Goal: Task Accomplishment & Management: Manage account settings

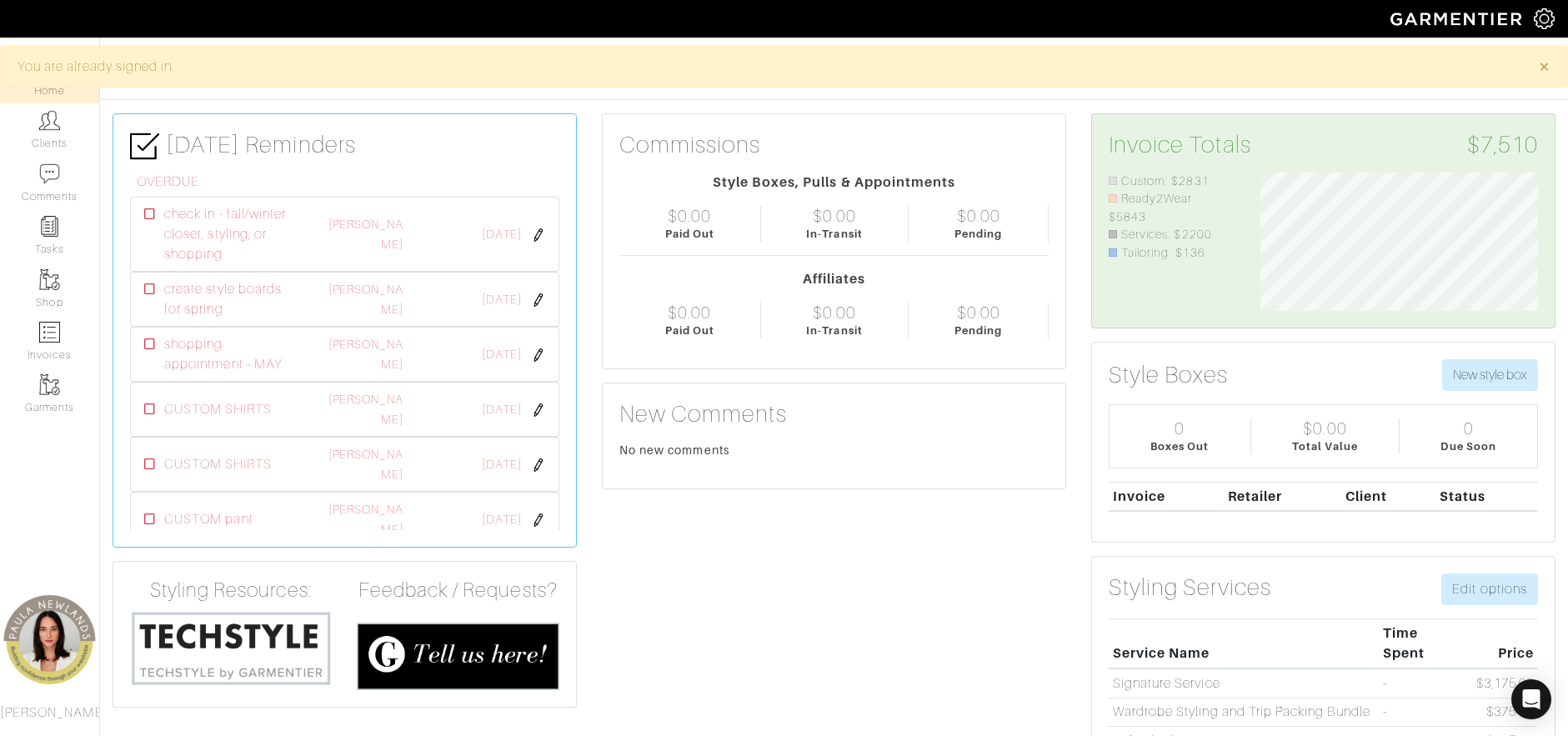
scroll to position [139, 304]
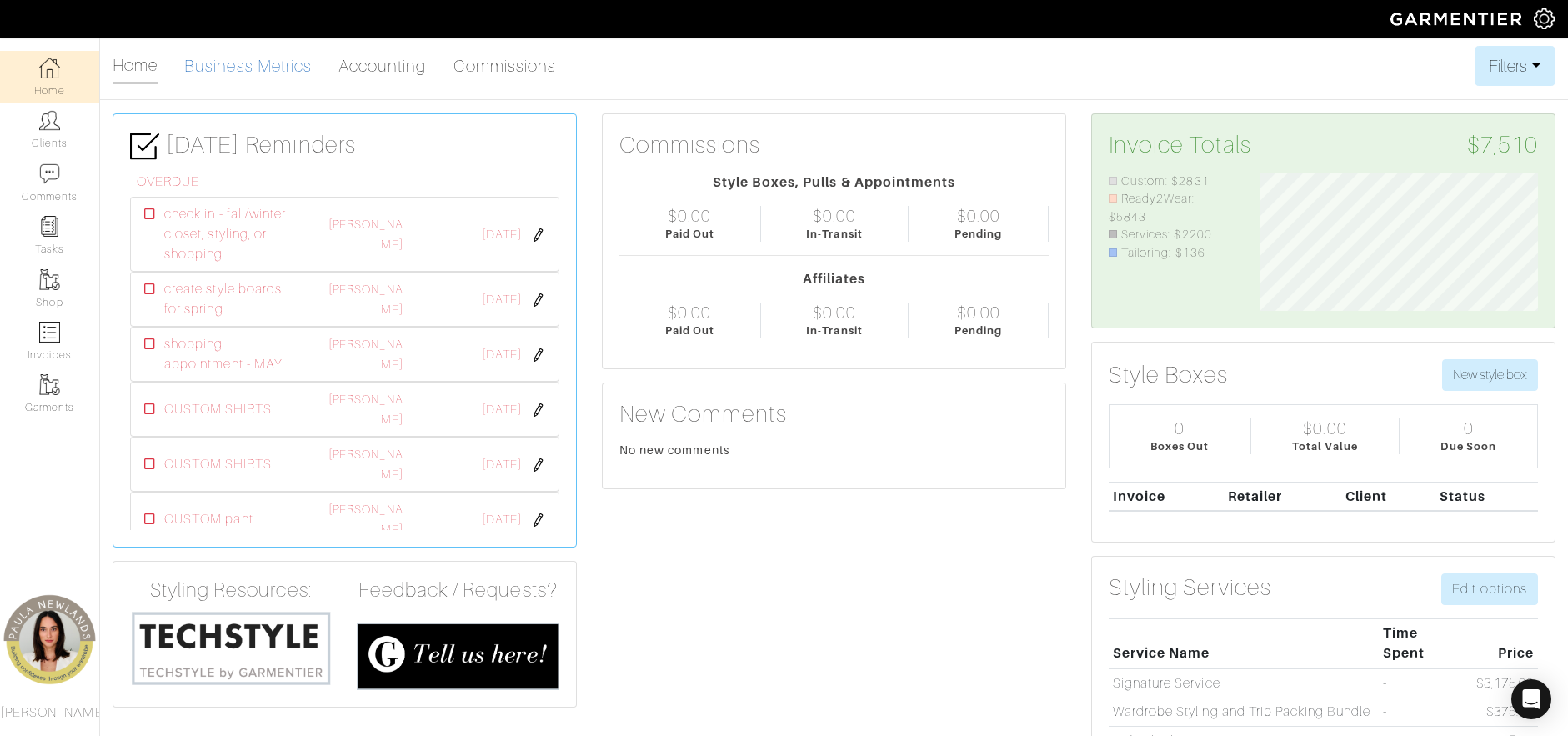
click at [293, 66] on link "Business Metrics" at bounding box center [248, 66] width 127 height 33
select select
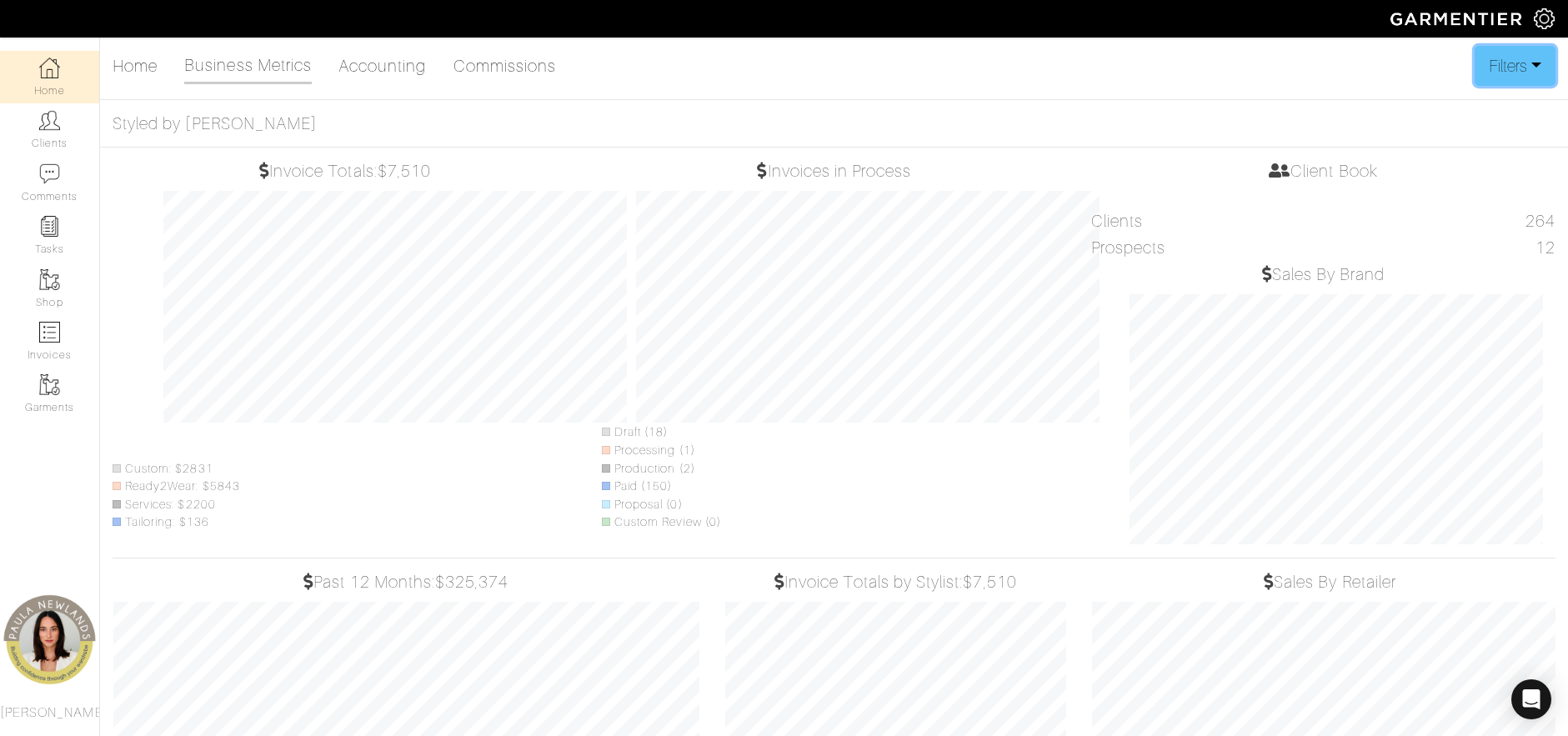
click at [1529, 61] on button "Filters" at bounding box center [1514, 66] width 81 height 40
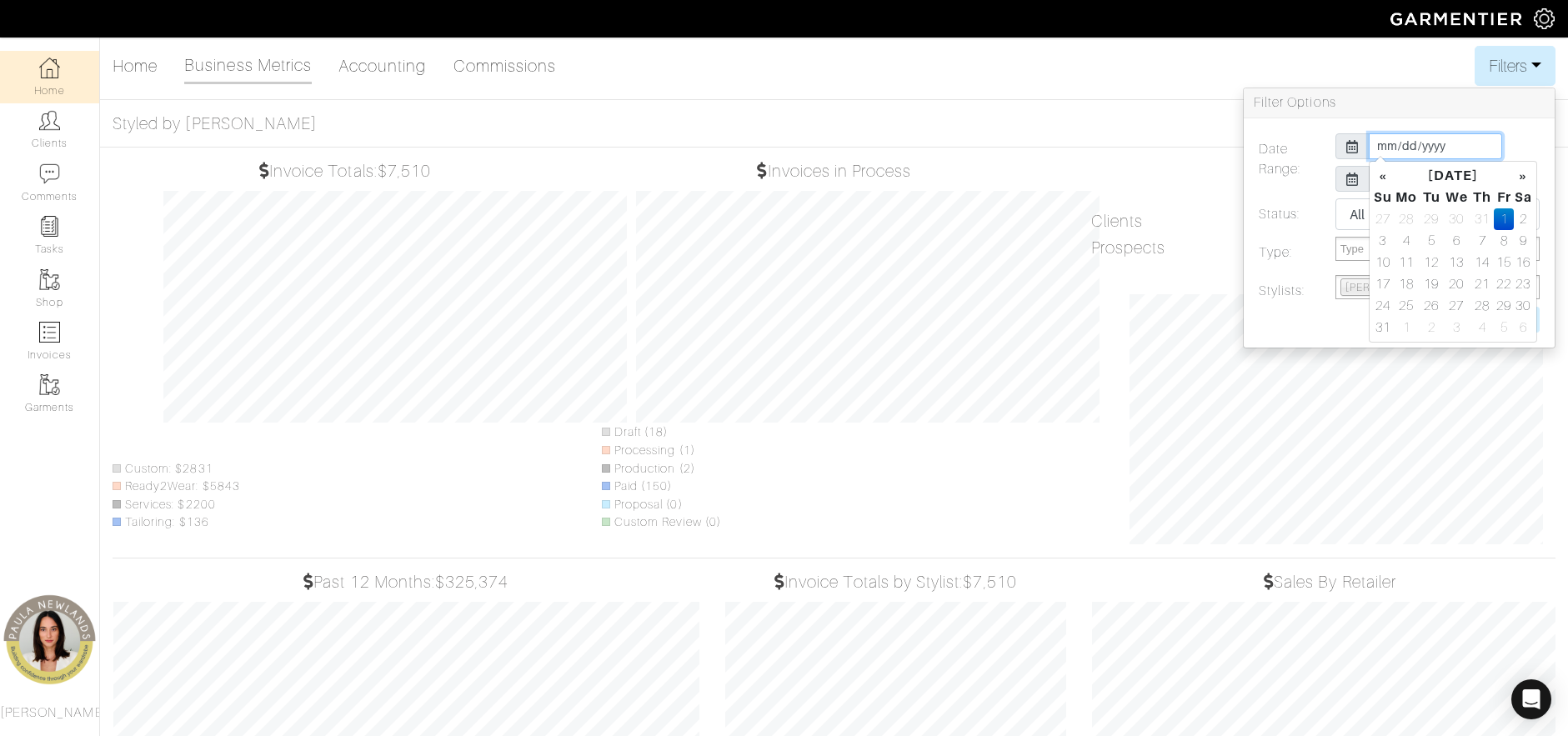
click at [1463, 148] on input "[DATE]" at bounding box center [1435, 146] width 133 height 25
click at [1390, 174] on th "«" at bounding box center [1382, 176] width 20 height 22
click at [1433, 216] on td "1" at bounding box center [1432, 219] width 23 height 22
type input "[DATE]"
click at [1514, 140] on div "[DATE]" at bounding box center [1437, 146] width 229 height 25
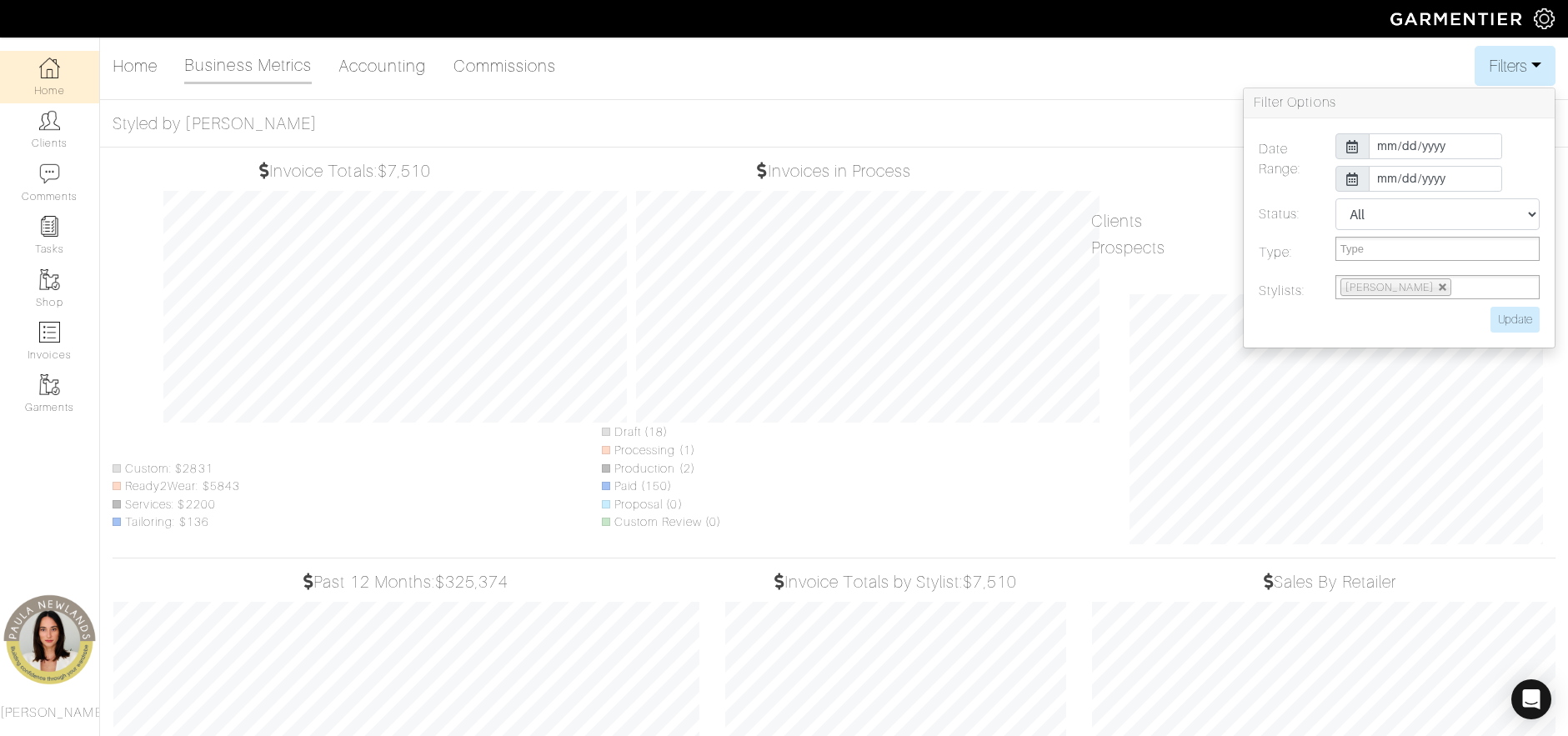
click at [1349, 177] on icon at bounding box center [1352, 179] width 12 height 13
click at [1394, 170] on input "[DATE]" at bounding box center [1435, 178] width 133 height 25
click at [1480, 253] on td "31" at bounding box center [1482, 251] width 24 height 22
type input "[DATE]"
click at [1523, 157] on div "[DATE]" at bounding box center [1437, 146] width 229 height 25
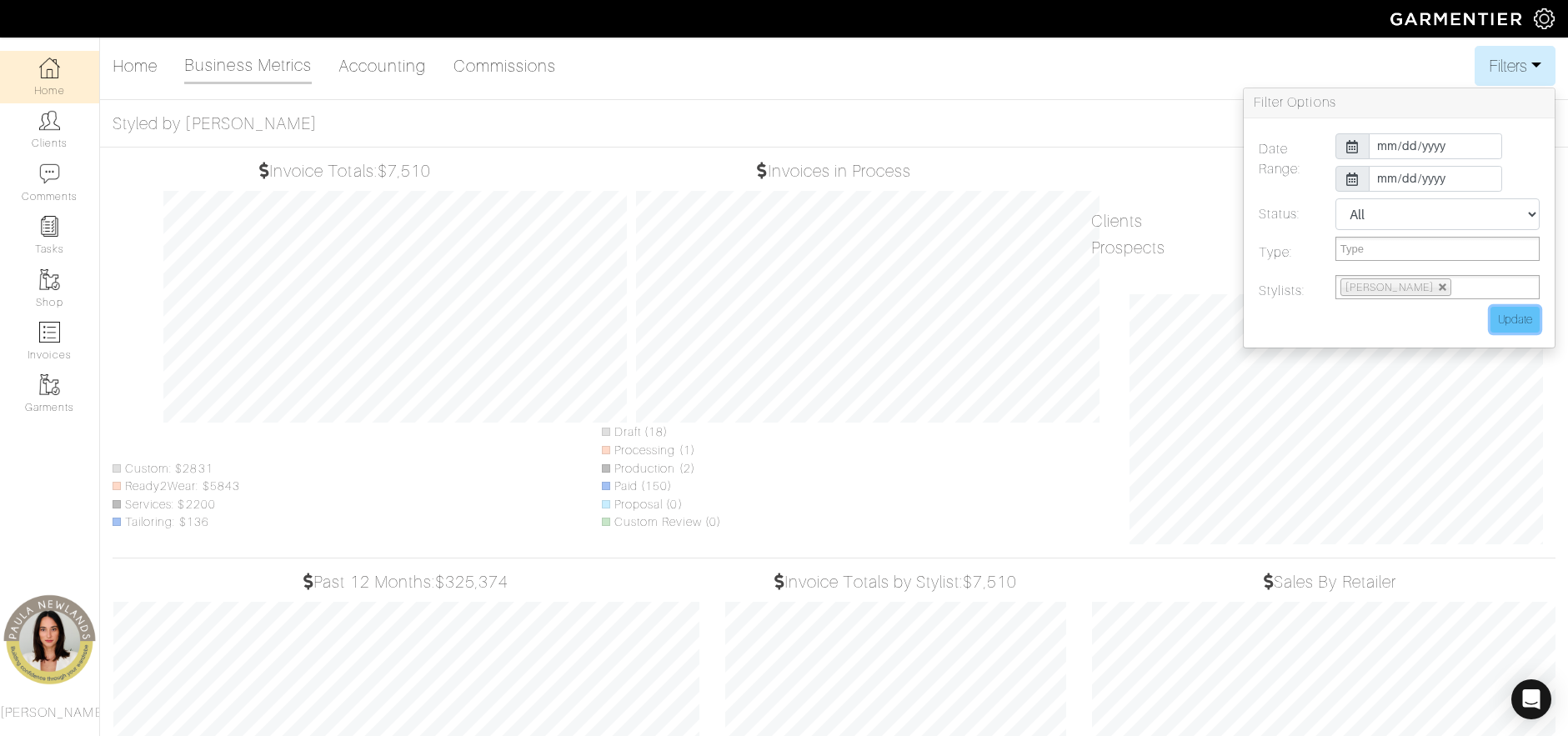
click at [1518, 319] on input "Update" at bounding box center [1514, 319] width 49 height 25
click at [1082, 105] on div "Home Business Metrics Accounting Commissions Filters Filter Options Date Range:…" at bounding box center [784, 555] width 1568 height 1020
click at [1075, 53] on div "Home Business Metrics Accounting Commissions Filters Filter Options Date Range:…" at bounding box center [833, 66] width 1442 height 40
click at [743, 83] on div "Home Business Metrics Accounting Commissions Filters Filter Options Date Range:…" at bounding box center [833, 66] width 1442 height 40
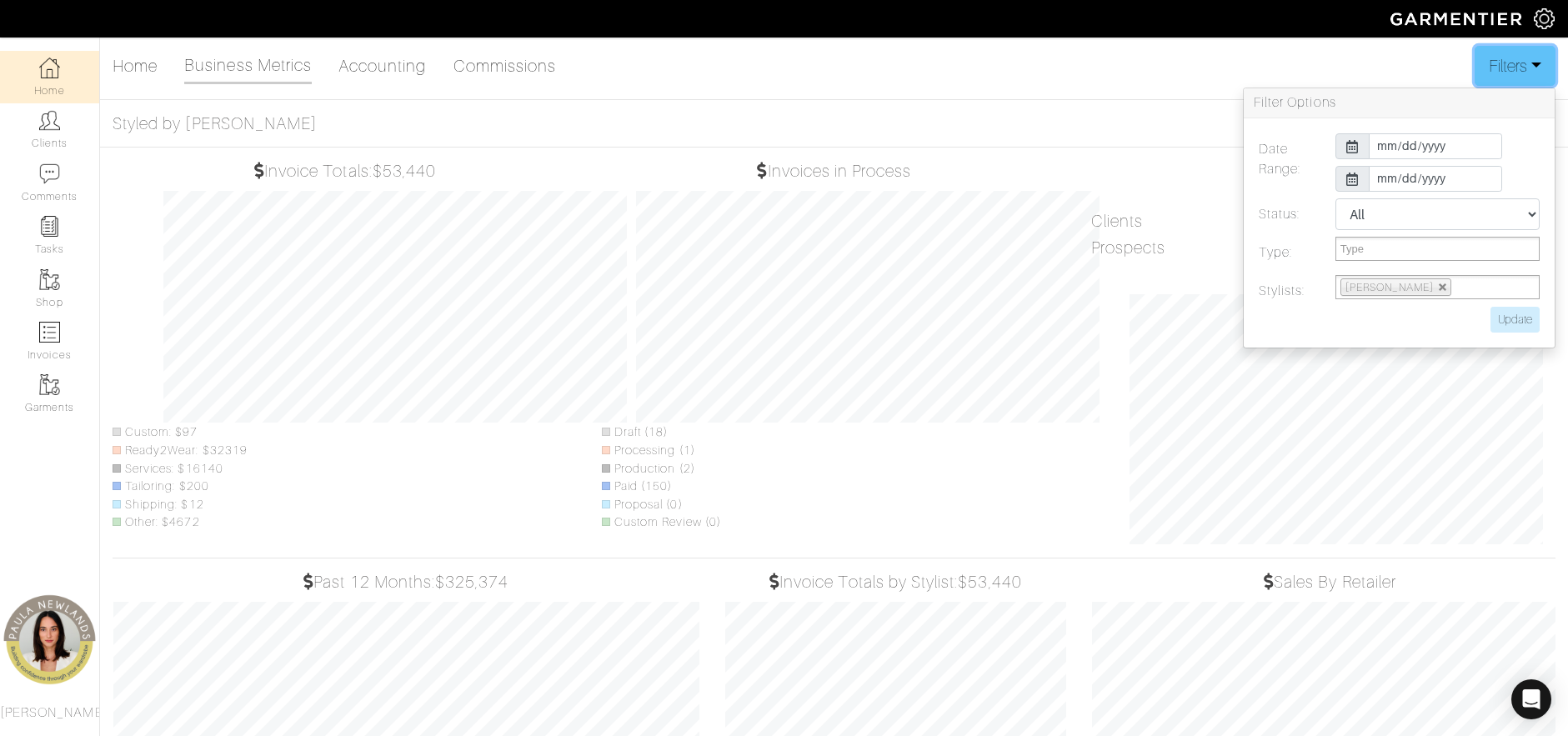
click at [1528, 71] on button "Filters" at bounding box center [1514, 66] width 81 height 40
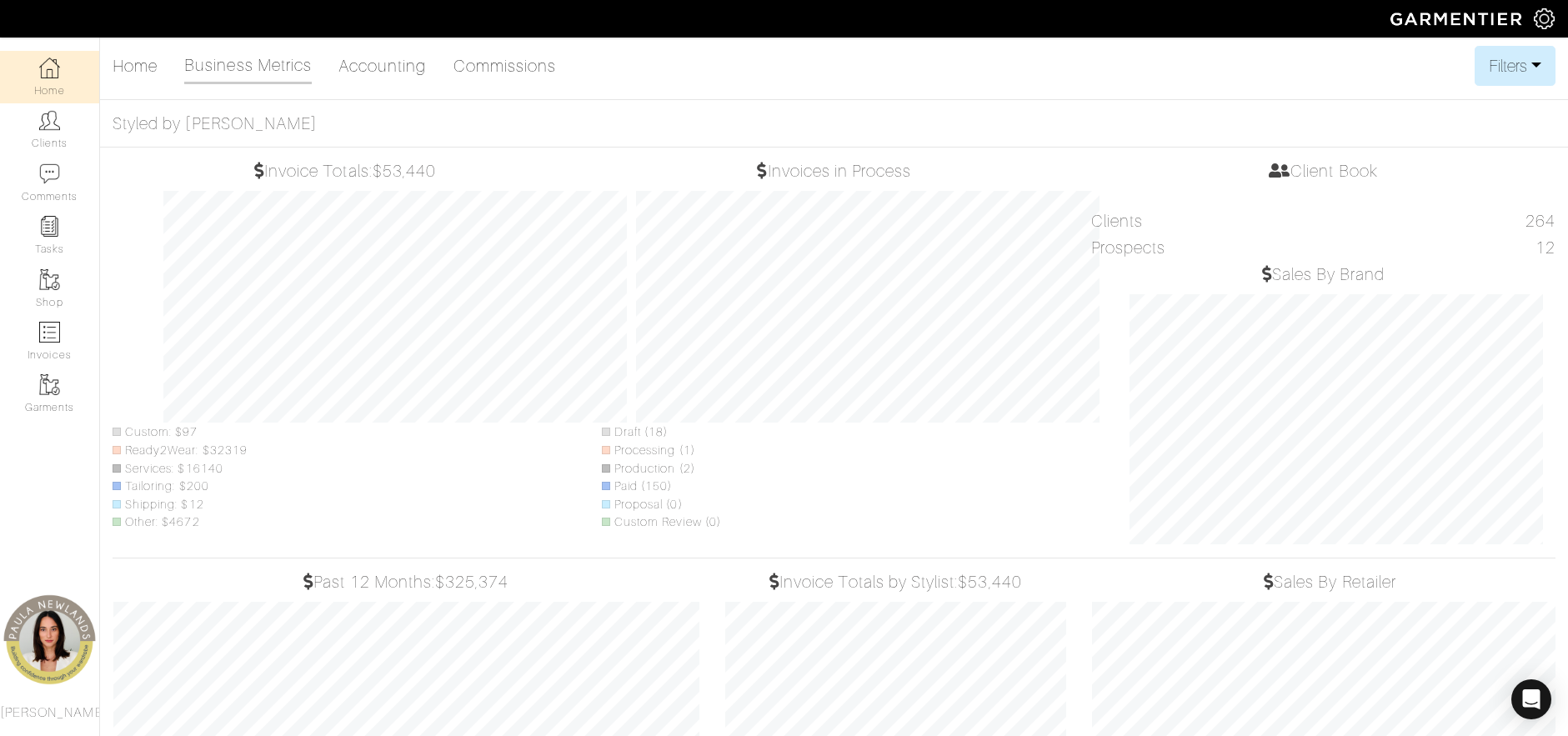
click at [651, 69] on div "Home Business Metrics Accounting Commissions Filters Filter Options Date Range:…" at bounding box center [833, 66] width 1442 height 40
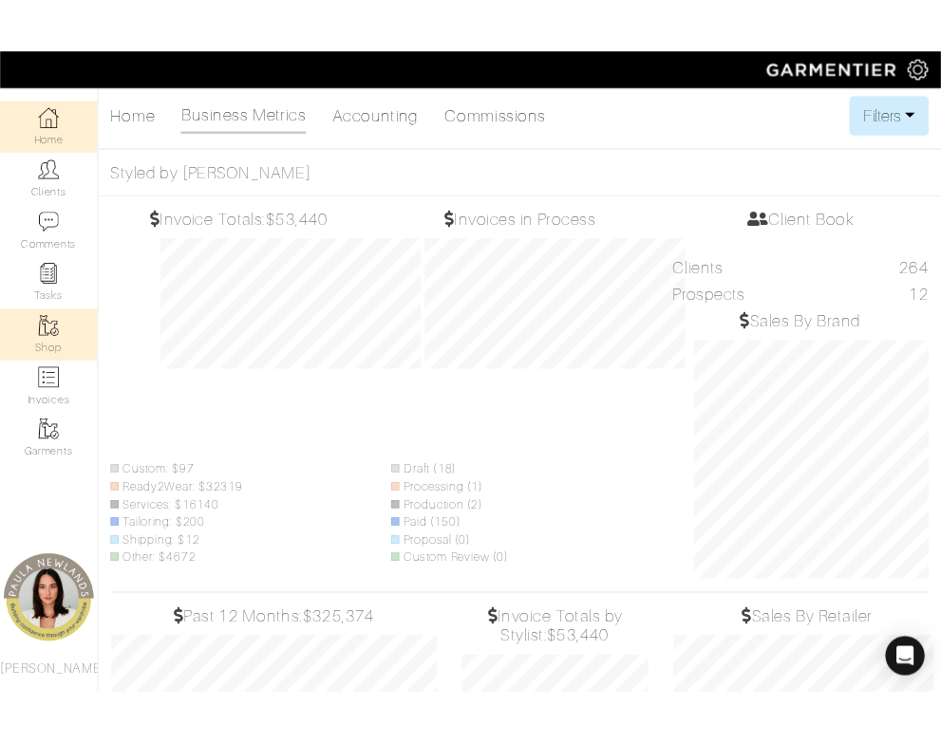
scroll to position [379, 276]
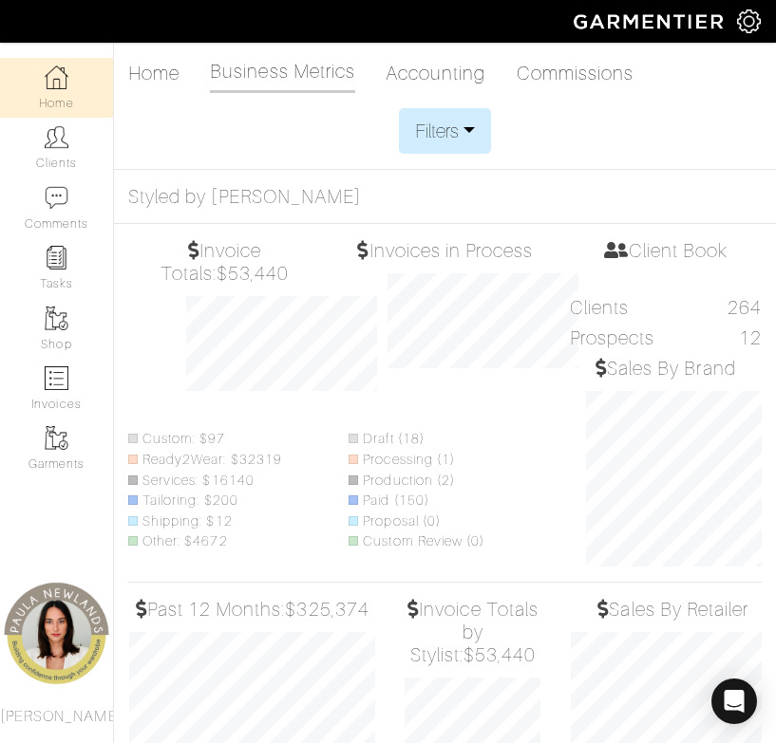
click at [309, 140] on div "Filters Filter Options Date Range: [DATE] [DATE] Status: All Pending Paid Compl…" at bounding box center [444, 131] width 633 height 46
click at [484, 145] on button "Filters" at bounding box center [445, 131] width 92 height 46
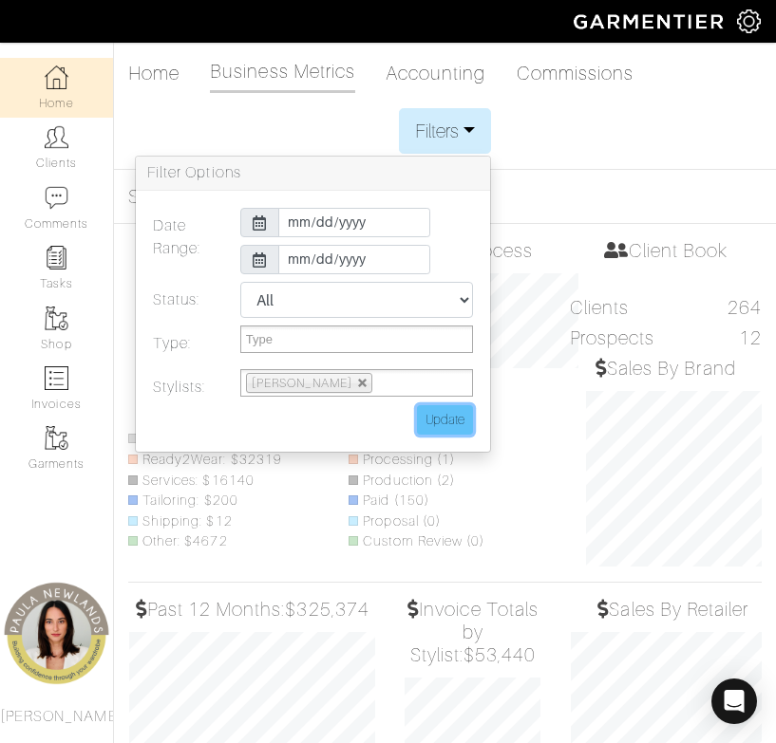
click at [441, 424] on input "Update" at bounding box center [445, 419] width 56 height 29
type input "Update"
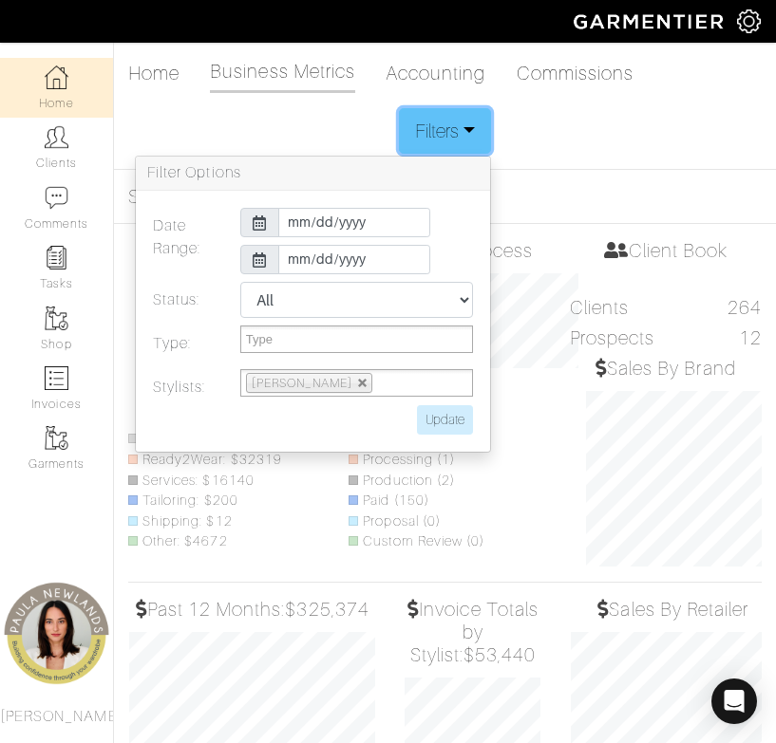
click at [468, 130] on button "Filters" at bounding box center [445, 131] width 92 height 46
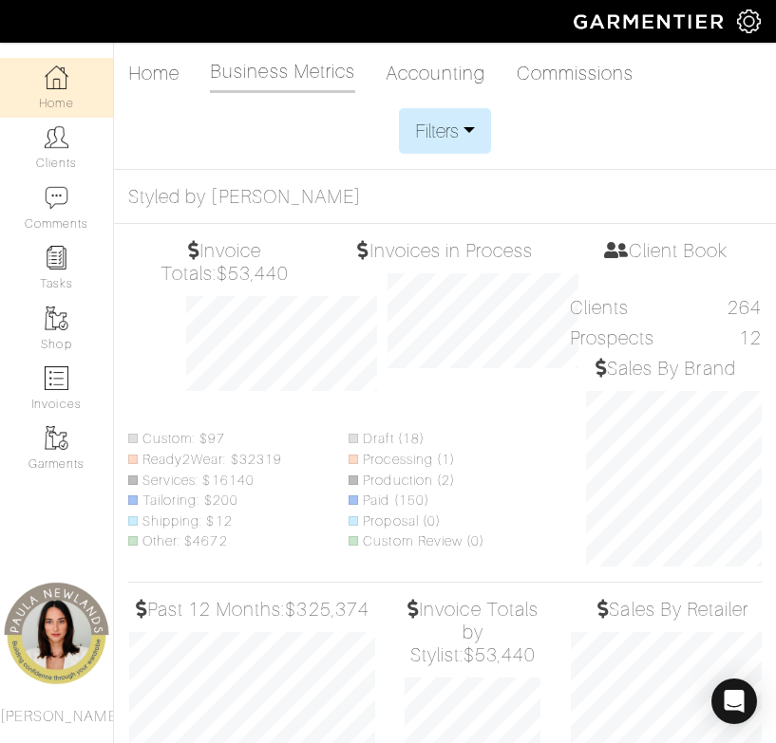
click at [151, 313] on div "Invoice Totals: $53,440 Custom: $97 Ready2Wear: $32319 Services: $16140 Tailori…" at bounding box center [224, 403] width 220 height 328
click at [463, 68] on link "Accounting" at bounding box center [435, 73] width 101 height 38
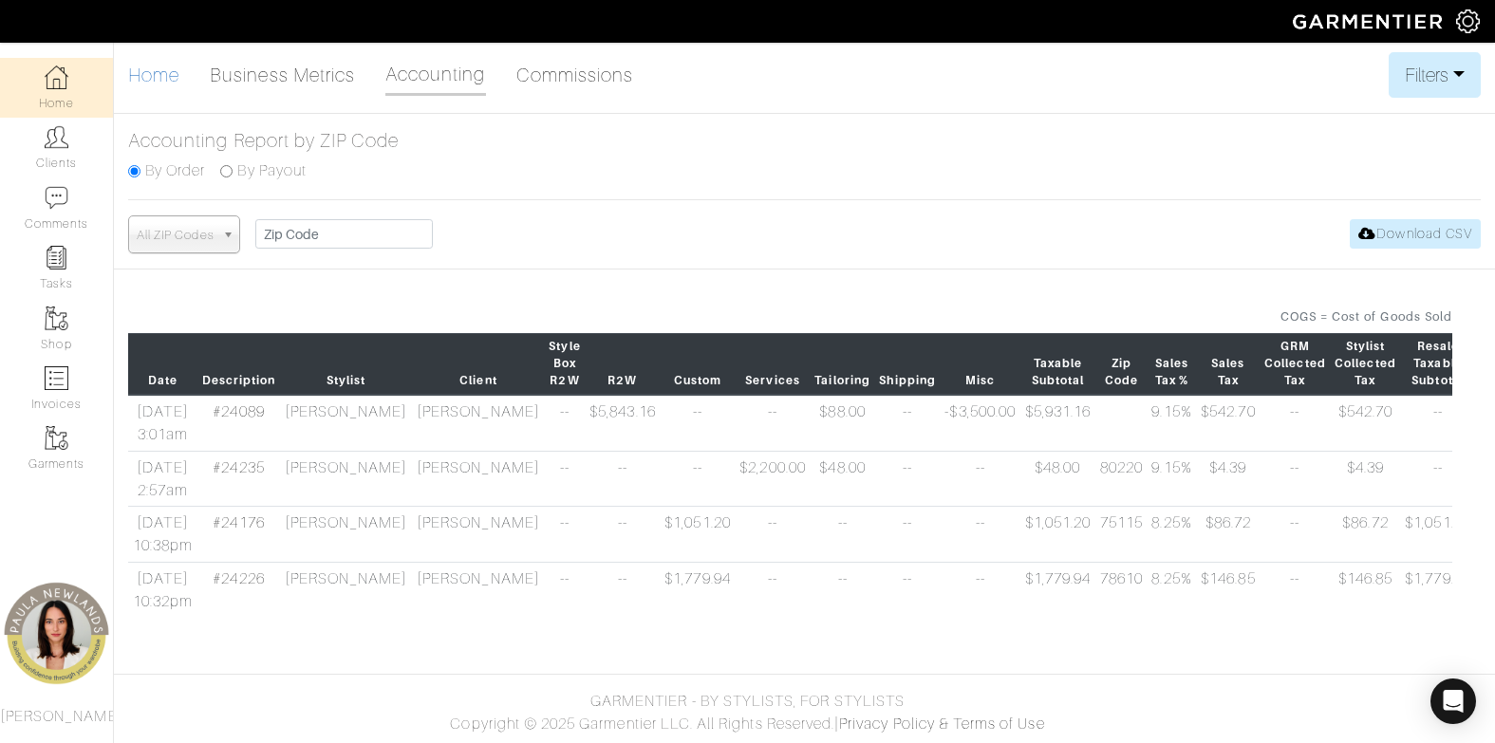
click at [157, 76] on link "Home" at bounding box center [153, 75] width 51 height 38
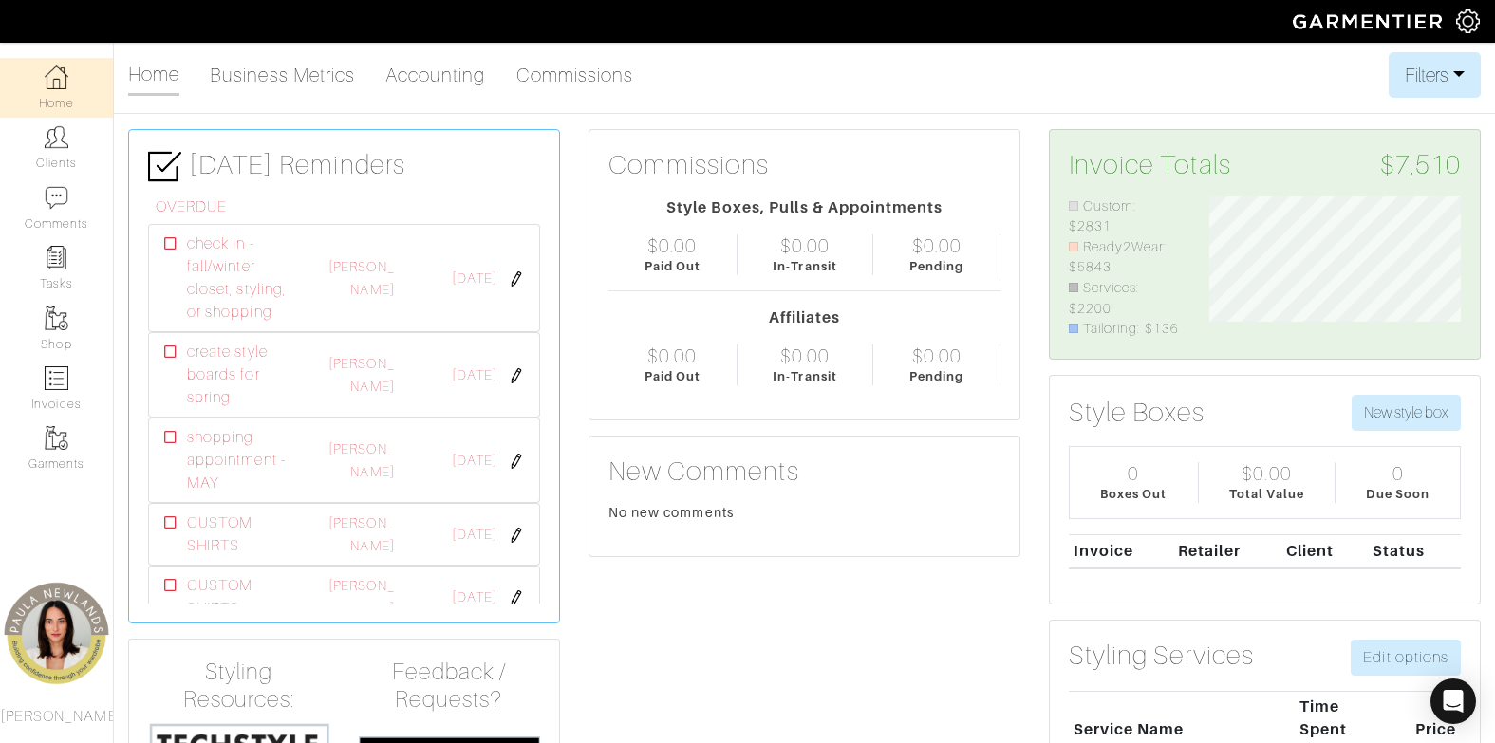
drag, startPoint x: 882, startPoint y: 601, endPoint x: 829, endPoint y: 247, distance: 358.1
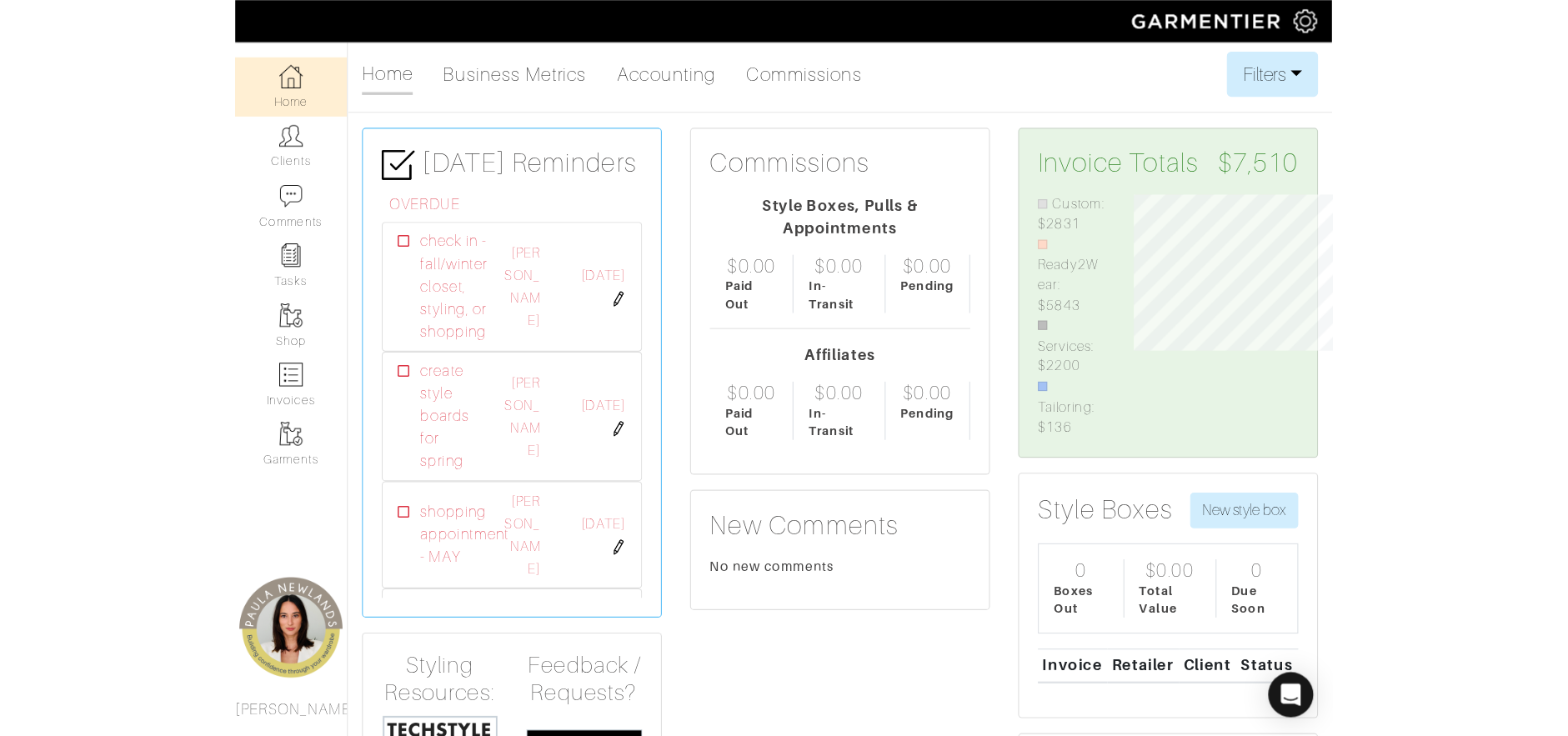
scroll to position [139, 304]
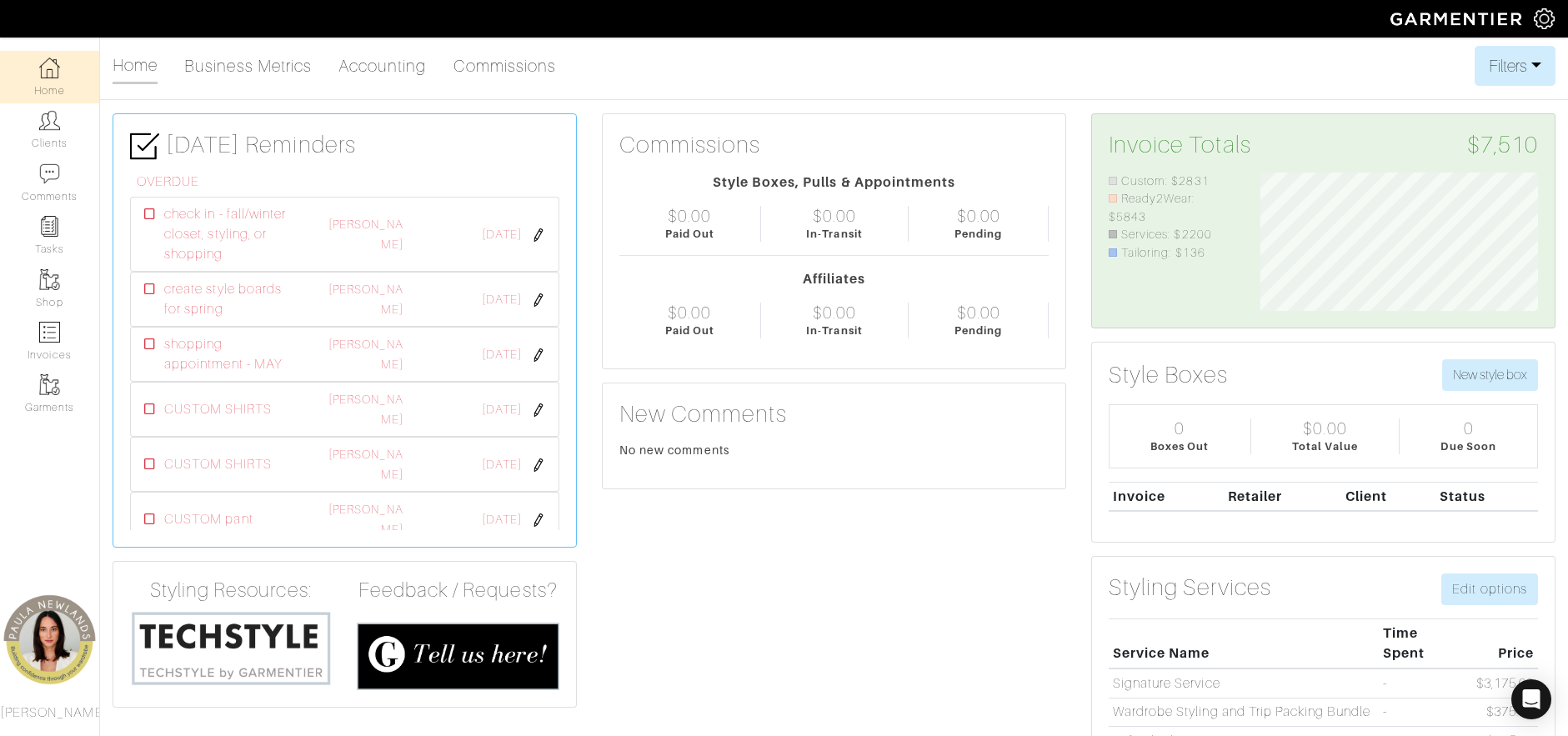
click at [294, 69] on link "Business Metrics" at bounding box center [248, 66] width 127 height 33
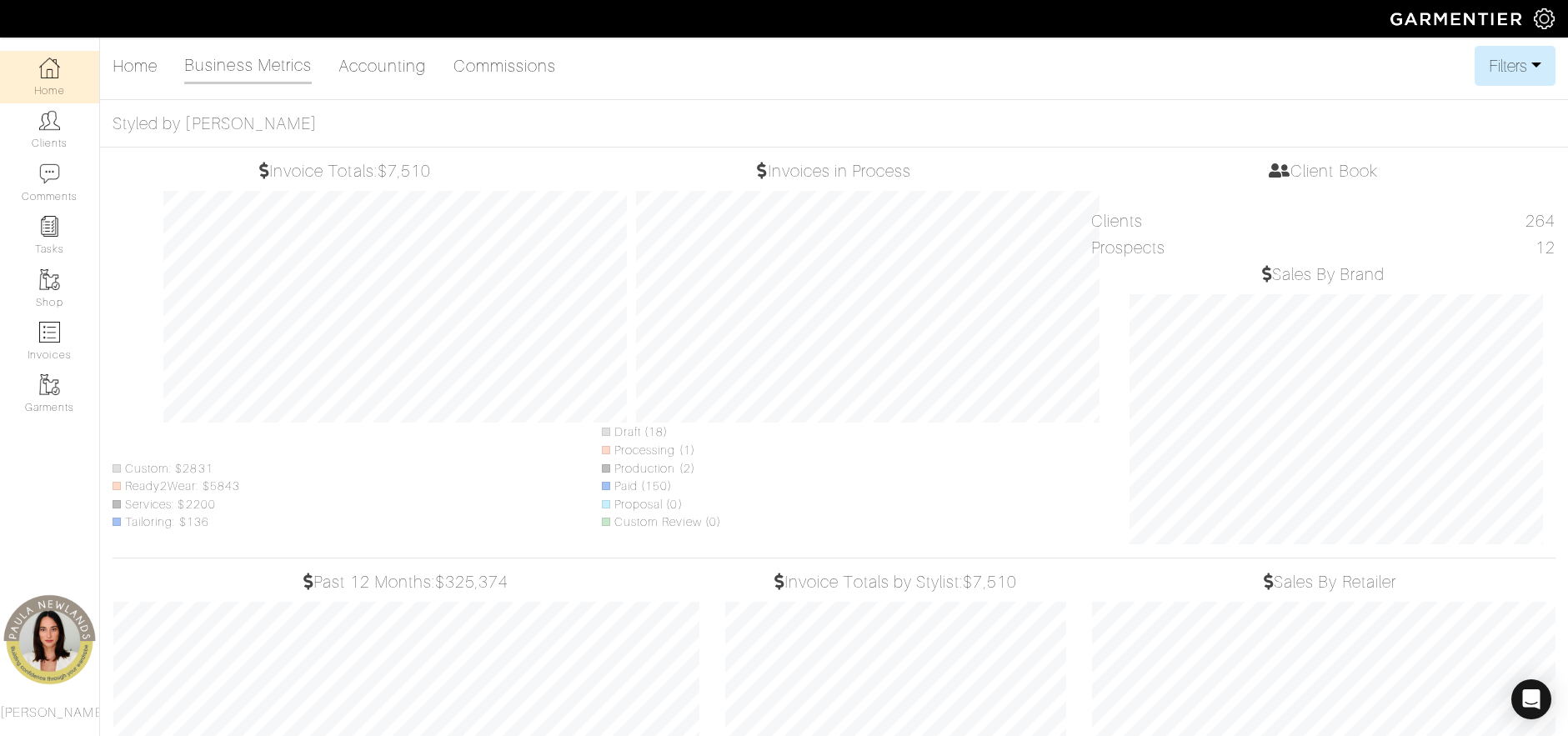
scroll to position [494, 368]
click at [1528, 65] on button "Filters" at bounding box center [1514, 66] width 81 height 40
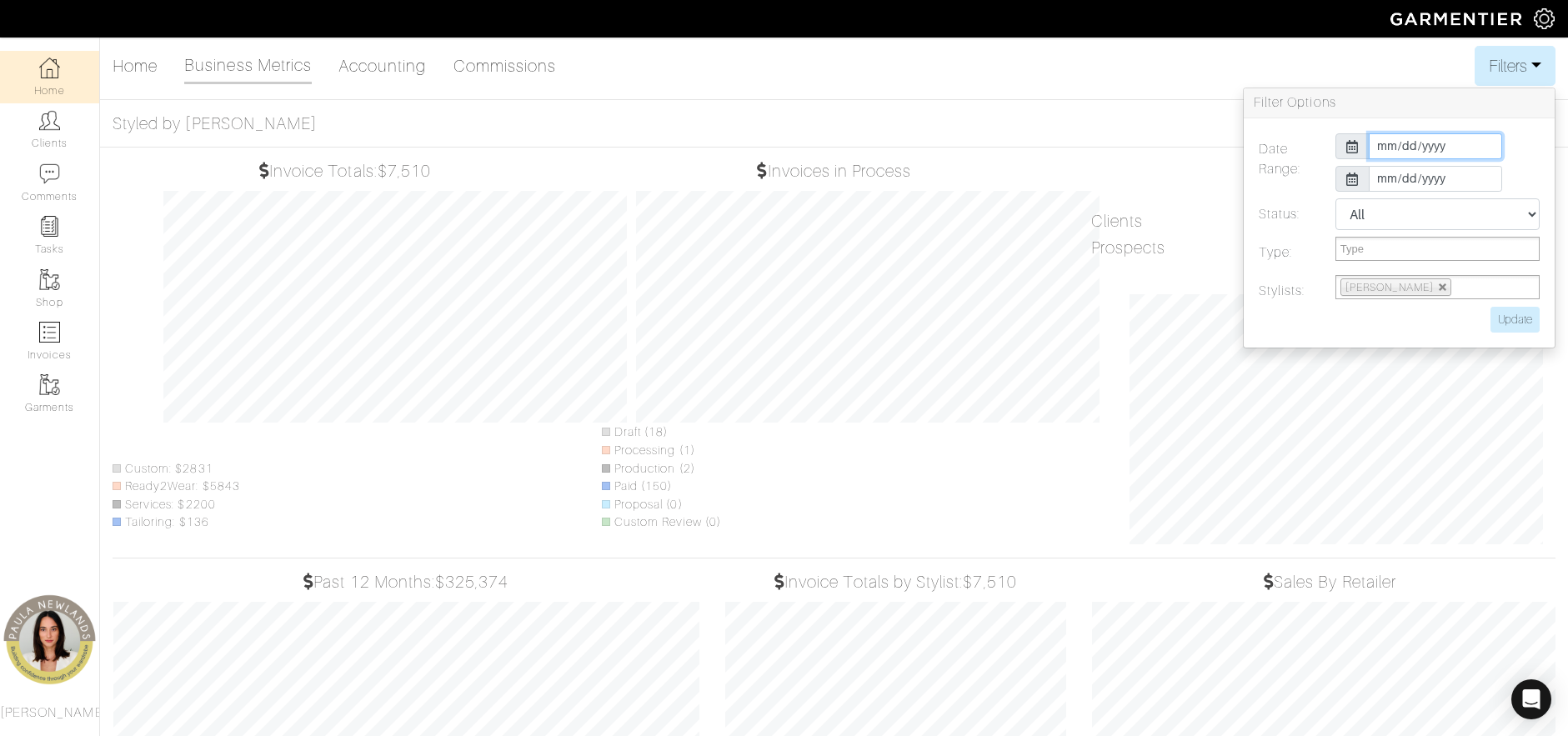
click at [1381, 148] on input "[DATE]" at bounding box center [1435, 146] width 133 height 25
click at [1382, 177] on th "«" at bounding box center [1382, 176] width 20 height 22
click at [1427, 217] on td "1" at bounding box center [1432, 219] width 23 height 22
type input "[DATE]"
click at [1360, 182] on div at bounding box center [1352, 178] width 34 height 25
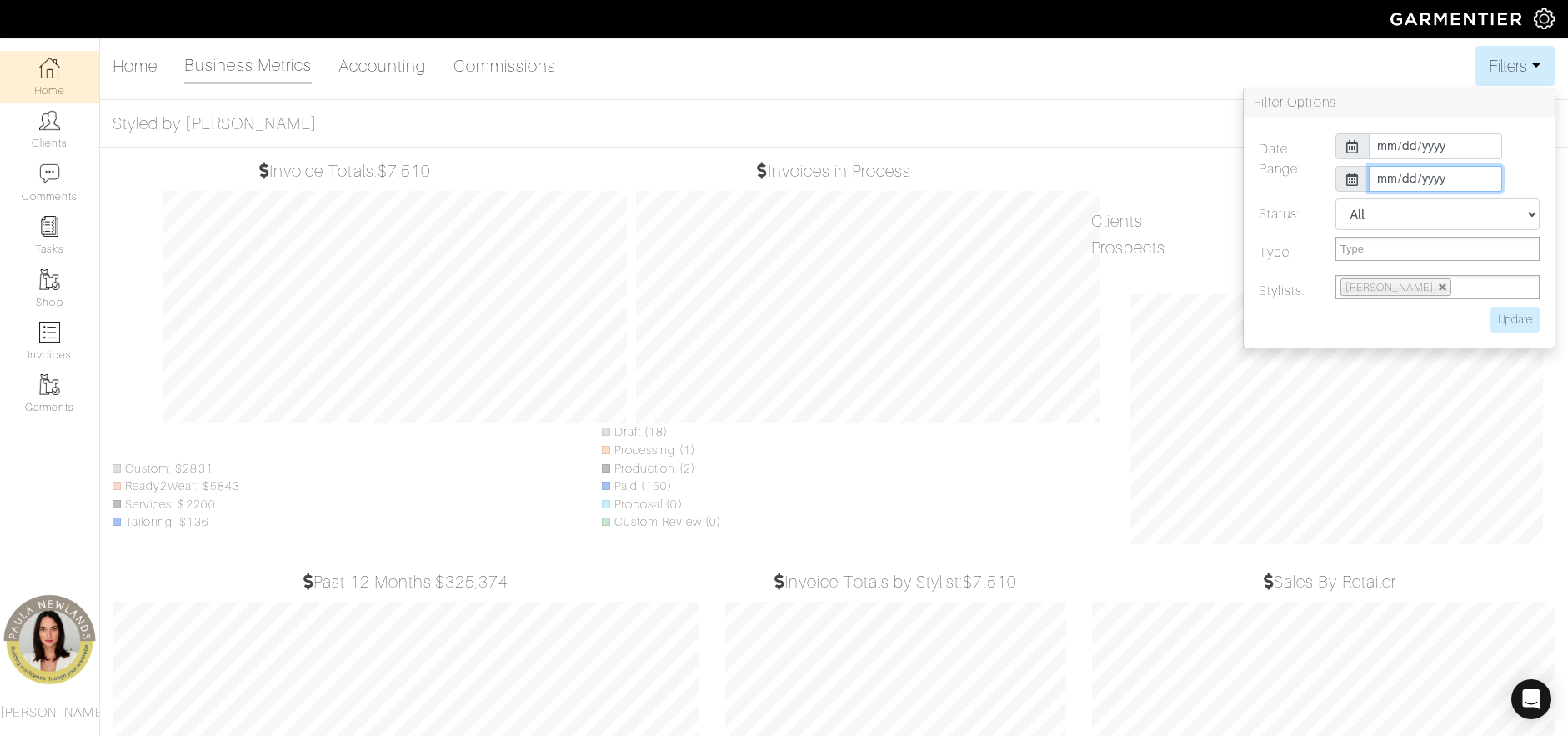
click at [1391, 178] on input "[DATE]" at bounding box center [1435, 178] width 133 height 25
click at [1485, 249] on td "31" at bounding box center [1482, 251] width 24 height 22
type input "[DATE]"
click at [1349, 321] on label at bounding box center [1360, 319] width 229 height 25
click at [1502, 318] on input "Update" at bounding box center [1514, 319] width 49 height 25
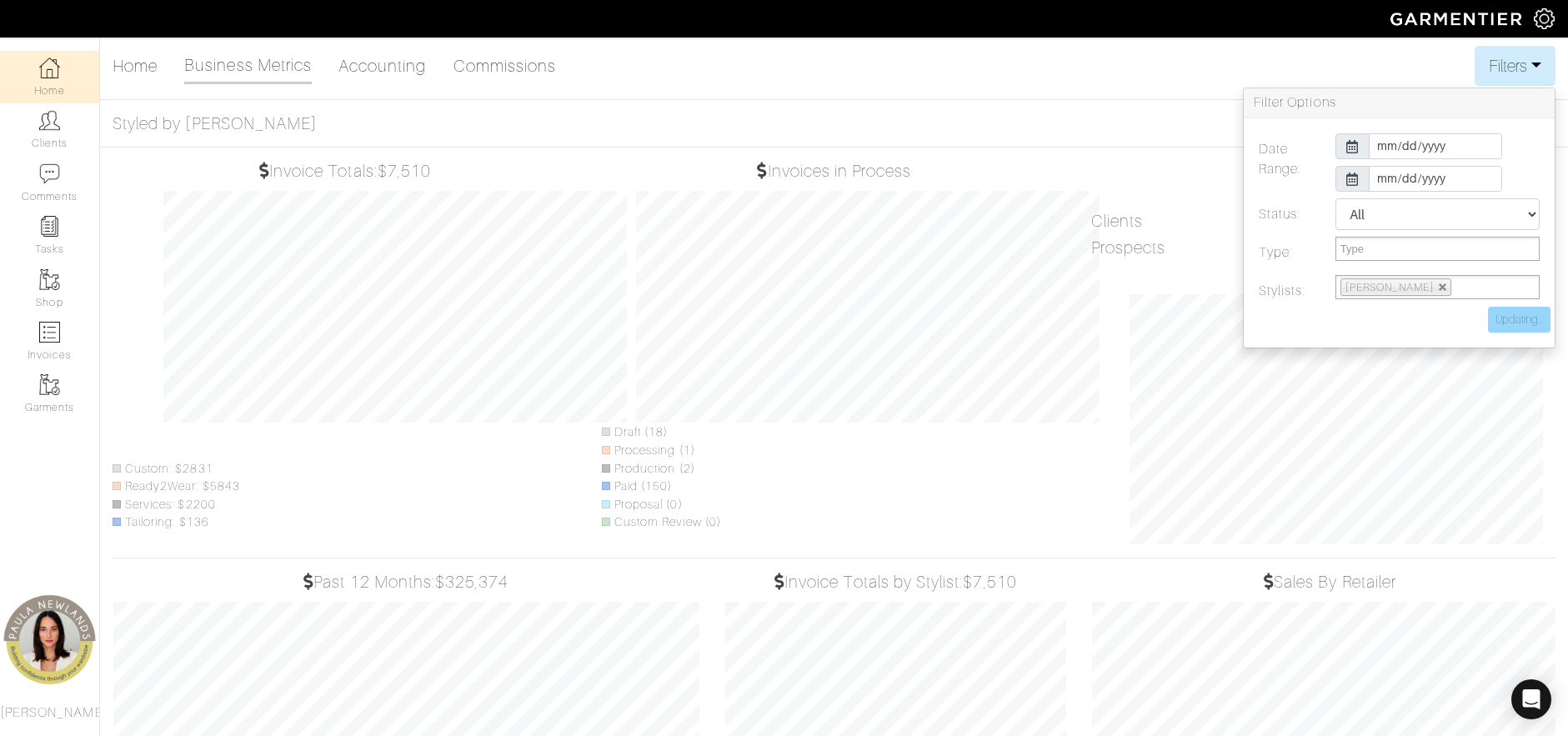
type input "Update"
